Goal: Use online tool/utility: Use online tool/utility

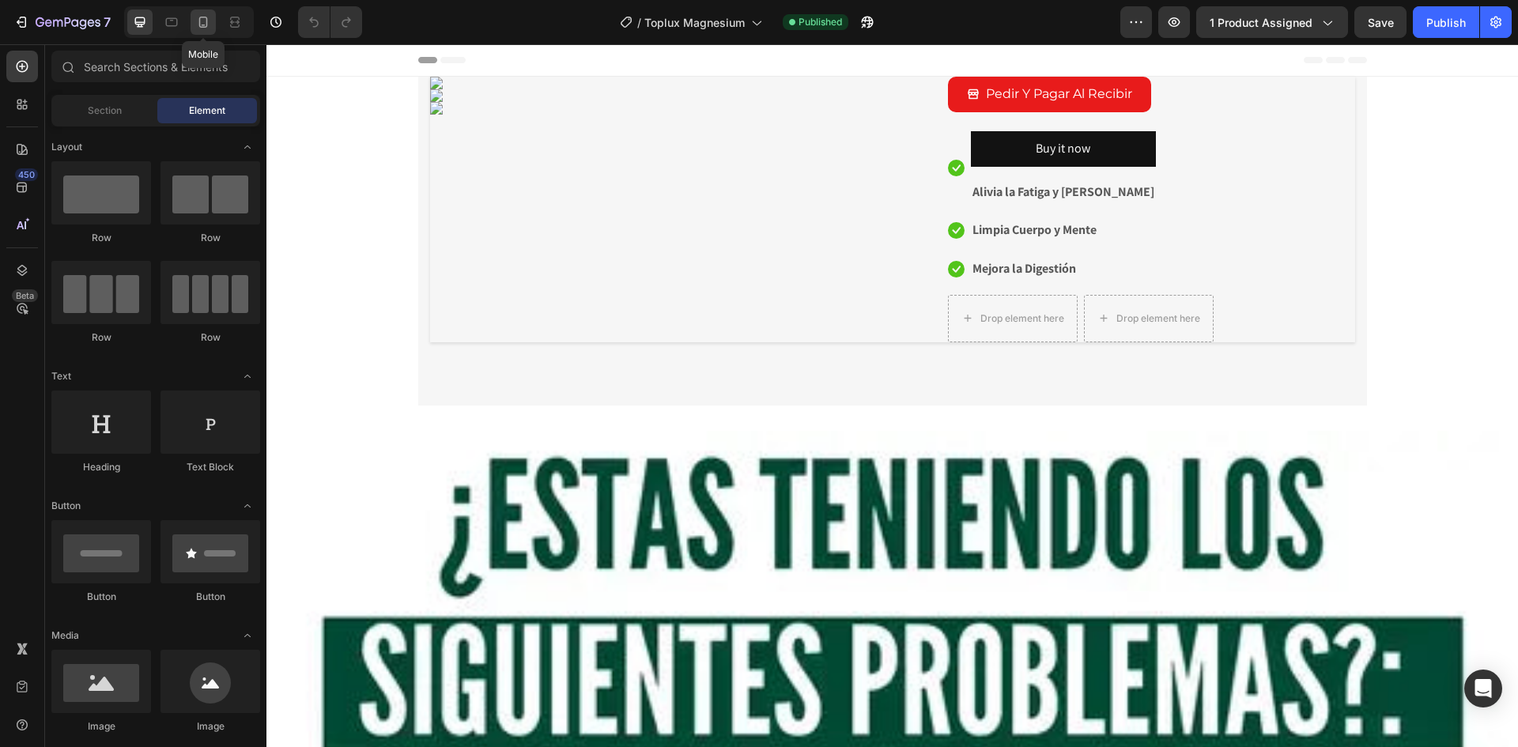
click at [201, 10] on div at bounding box center [203, 21] width 25 height 25
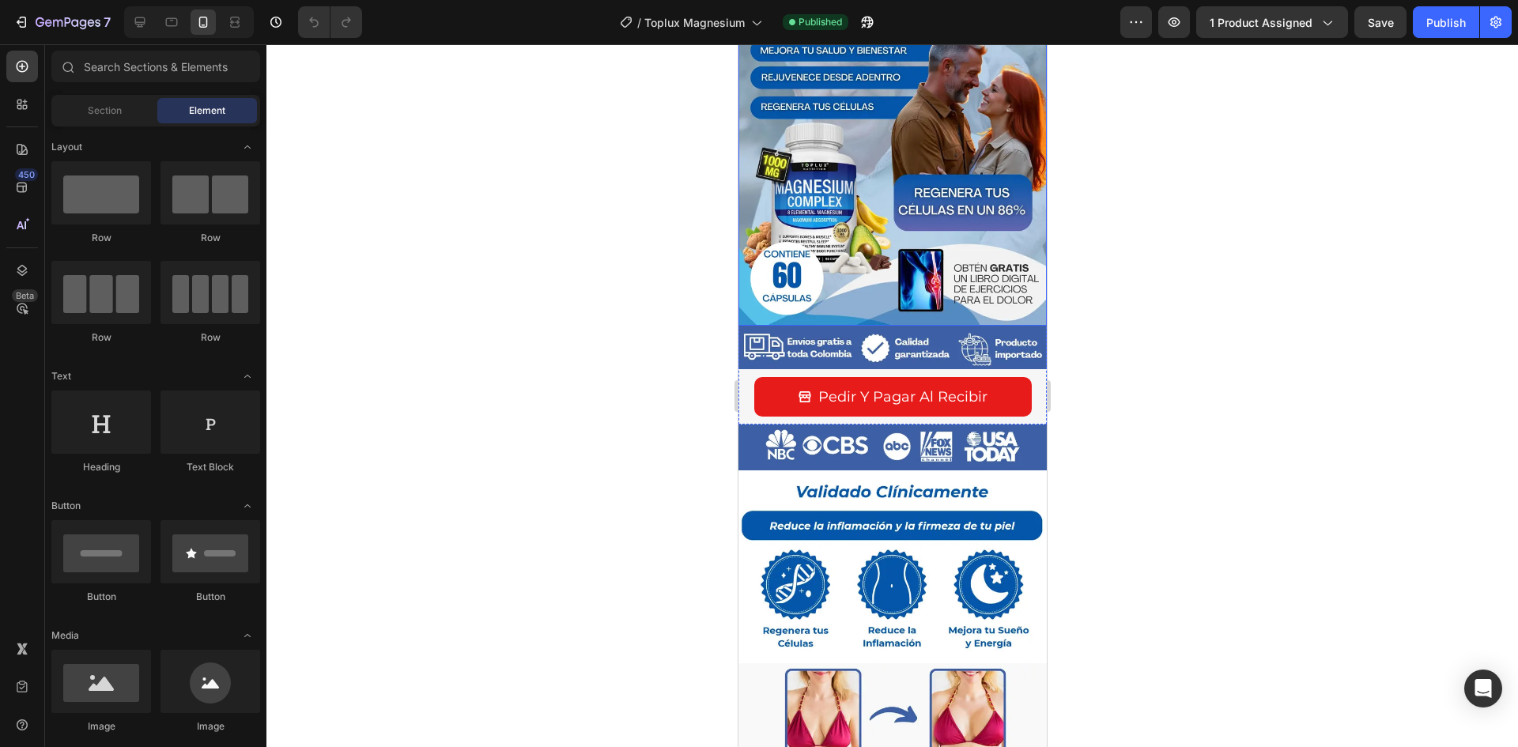
scroll to position [237, 0]
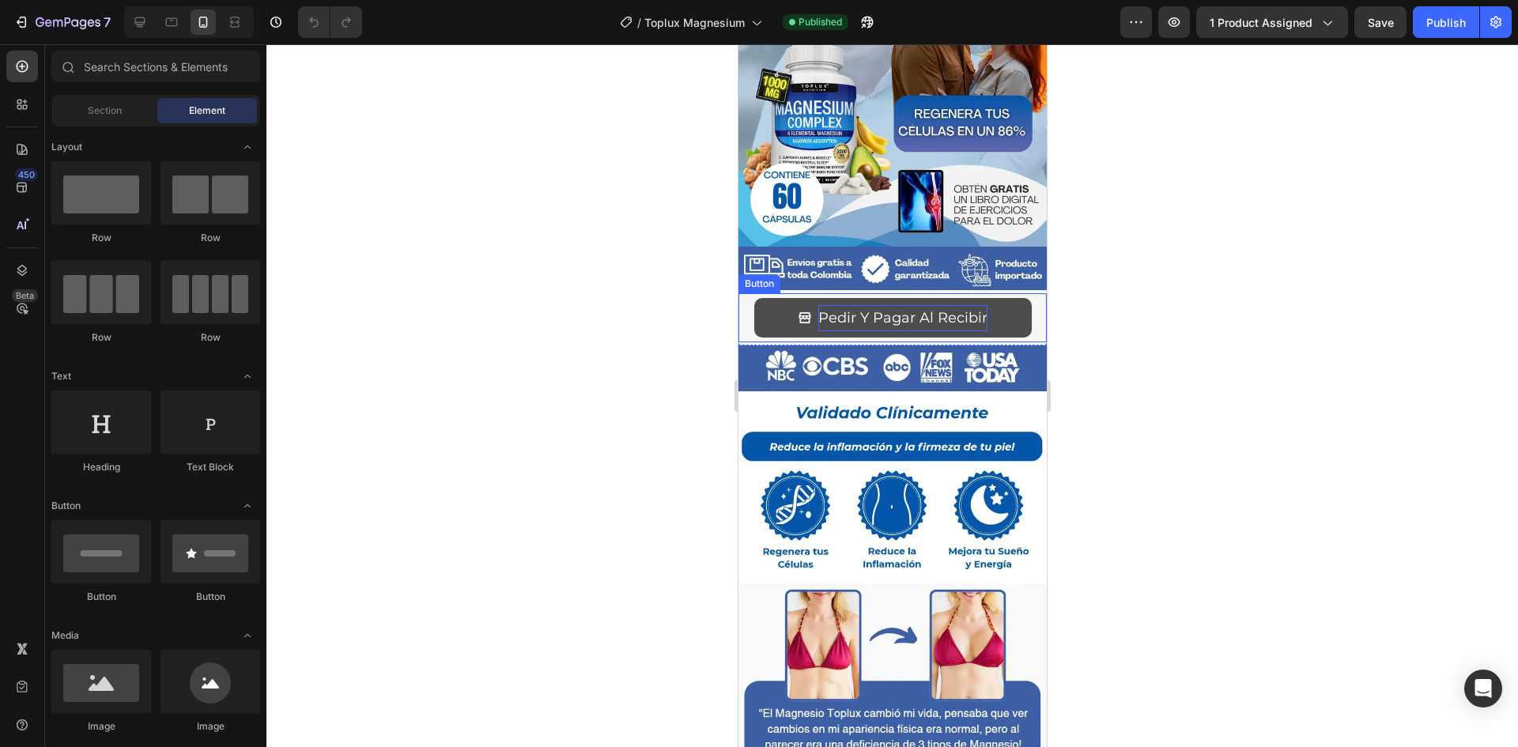
click at [892, 305] on p "Pedir Y Pagar Al Recibir" at bounding box center [901, 317] width 169 height 25
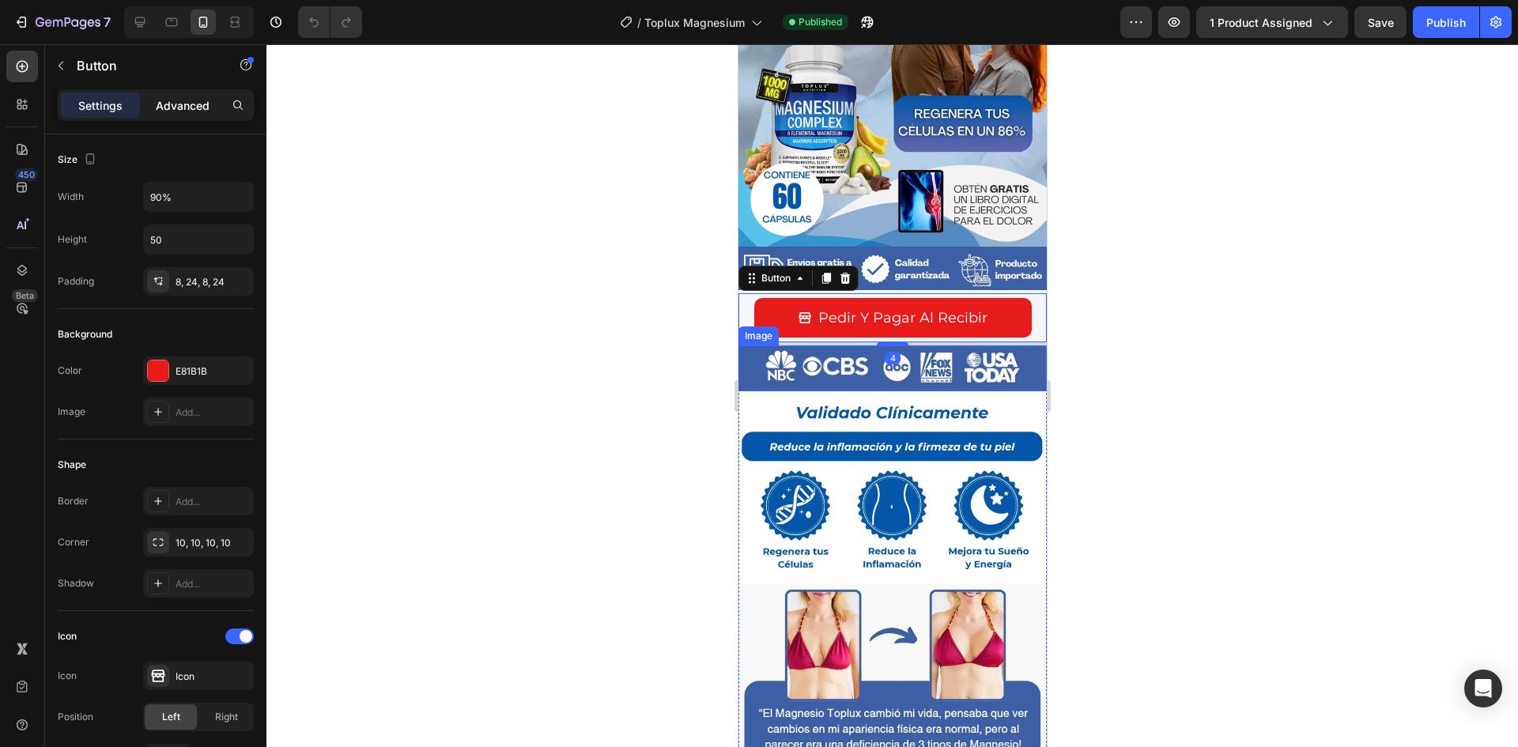
click at [194, 115] on div "Advanced" at bounding box center [182, 105] width 79 height 25
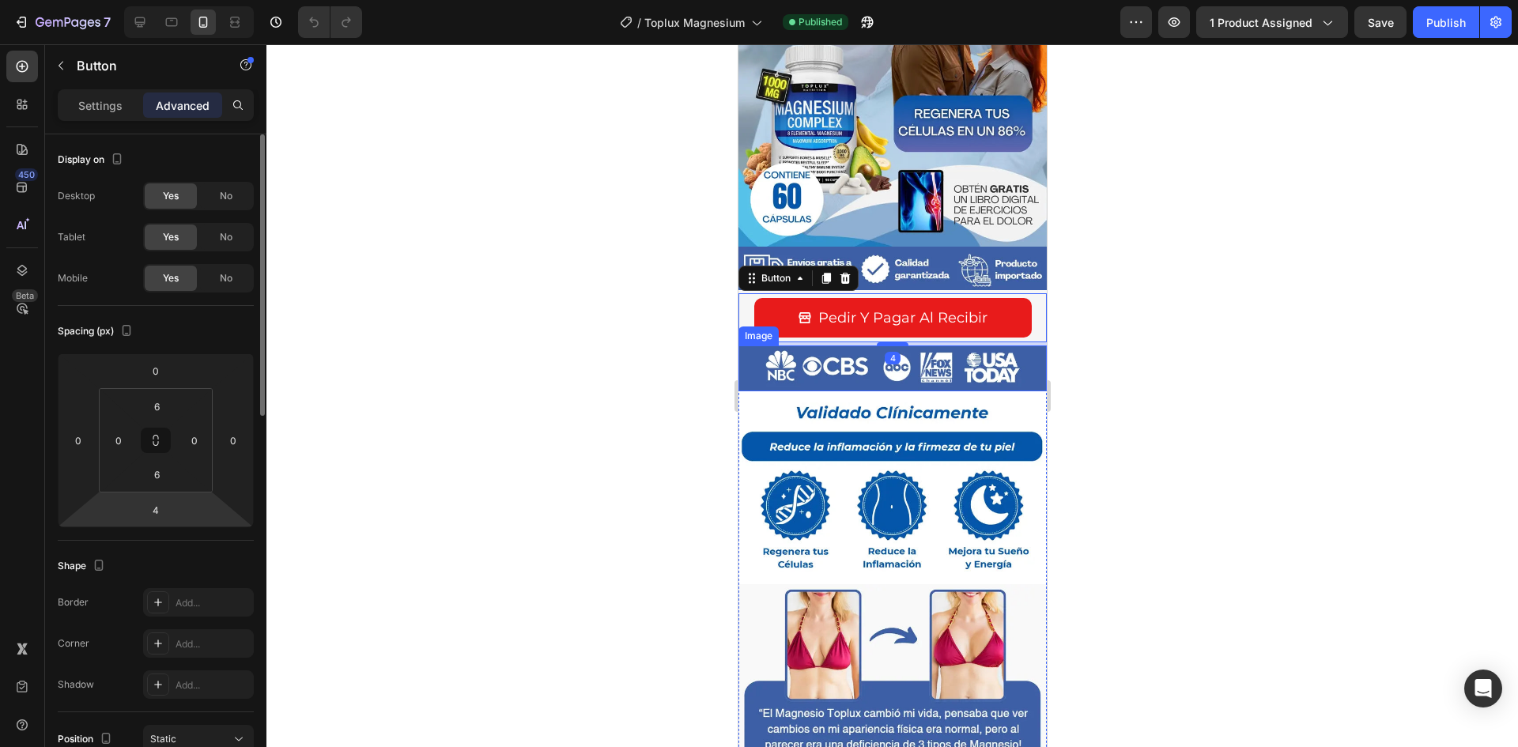
scroll to position [879, 0]
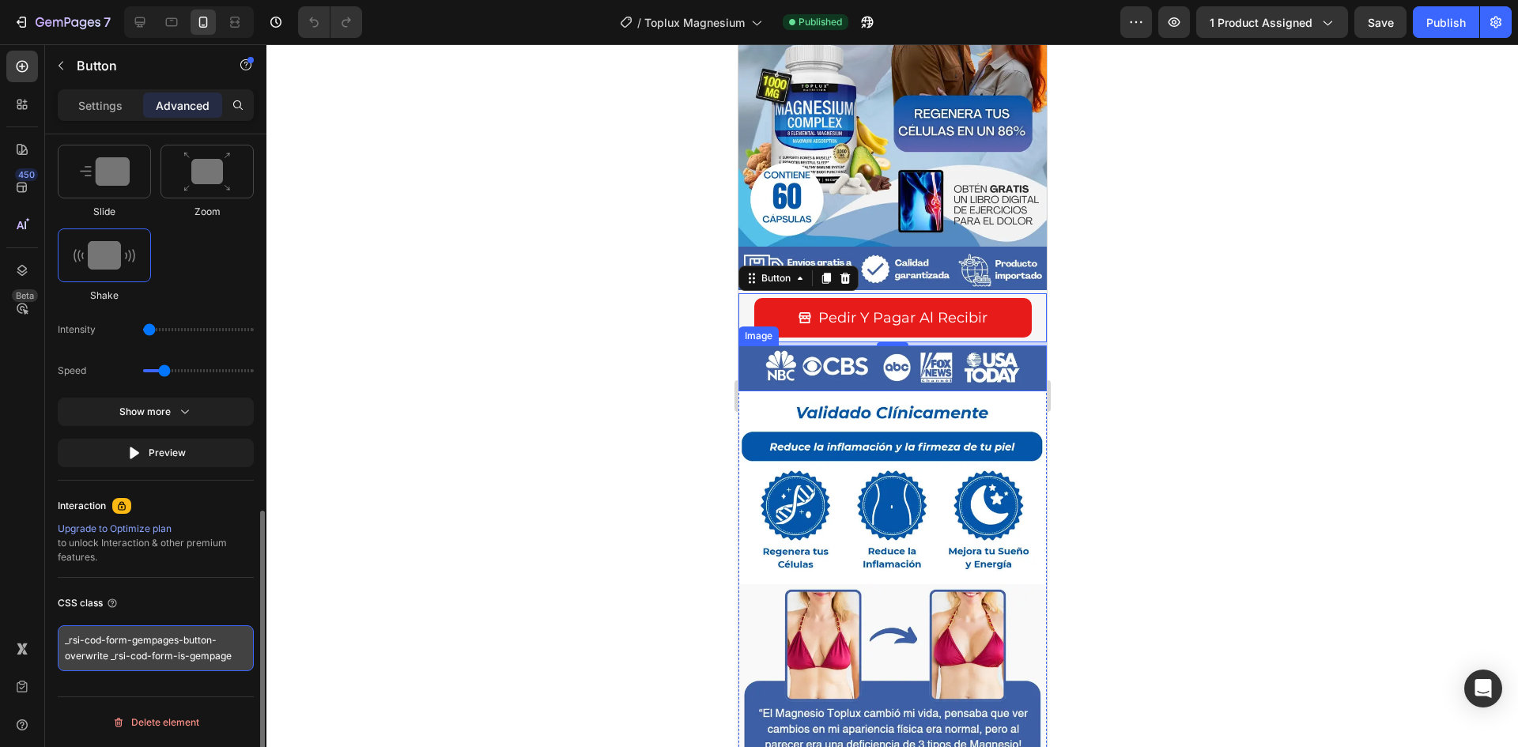
click at [142, 643] on textarea "_rsi-cod-form-gempages-button-overwrite _rsi-cod-form-is-gempage" at bounding box center [156, 648] width 196 height 46
click at [135, 632] on textarea "_rsi-cod-form-gempages-button-overwrite _rsi-cod-form-is-gempage" at bounding box center [156, 648] width 196 height 46
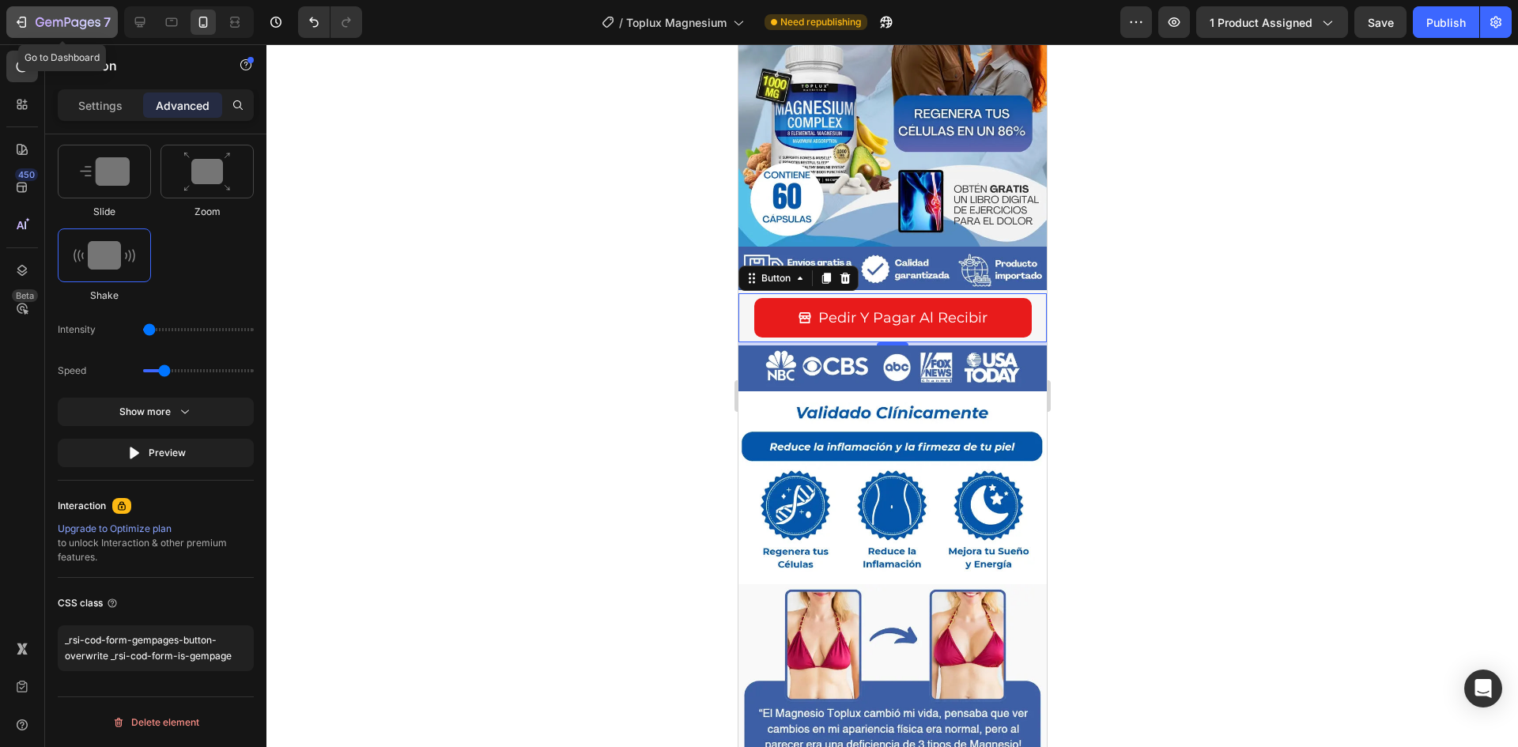
click at [70, 25] on icon "button" at bounding box center [68, 23] width 65 height 13
